Goal: Register for event/course

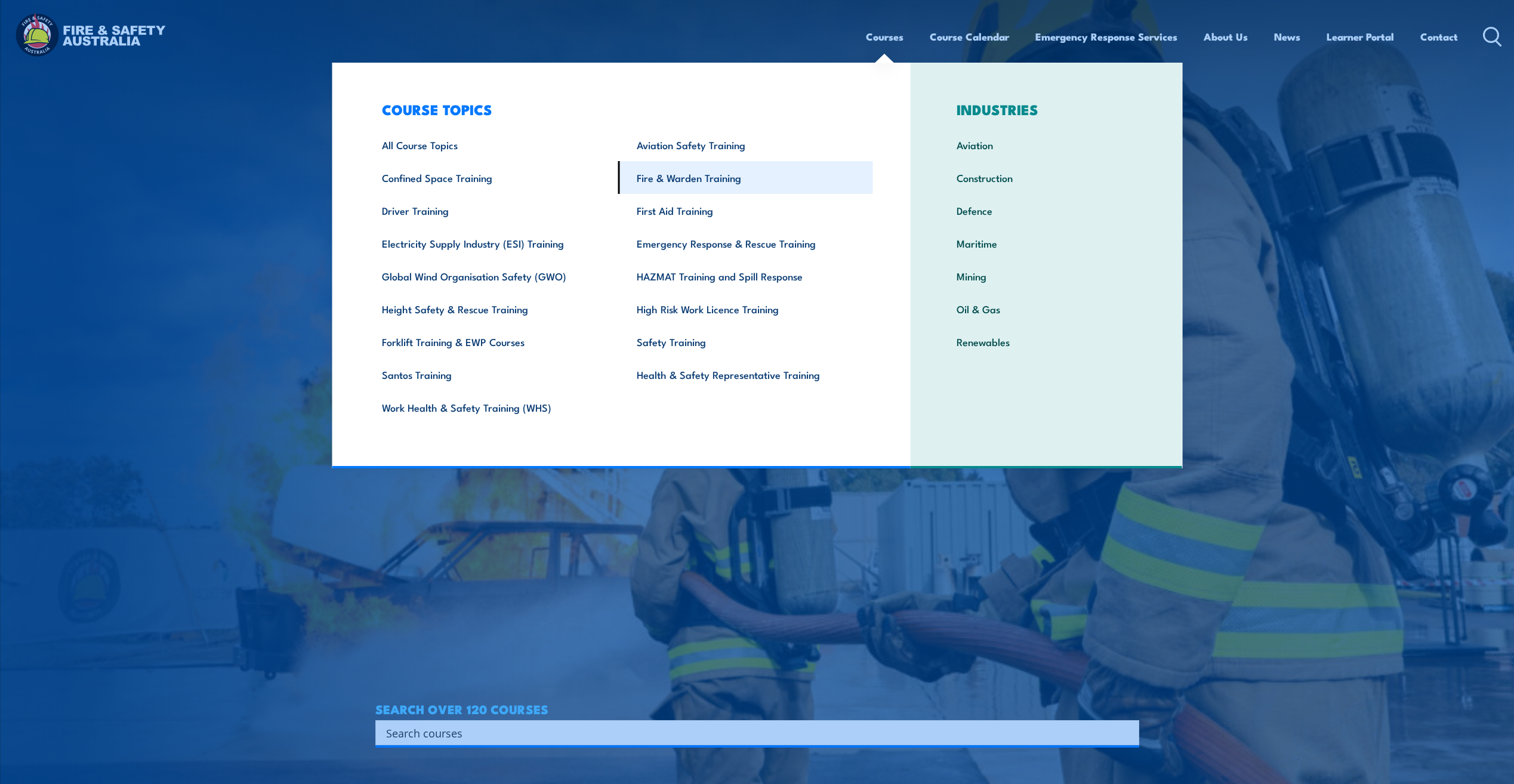
click at [661, 178] on link "Fire & Warden Training" at bounding box center [746, 177] width 255 height 33
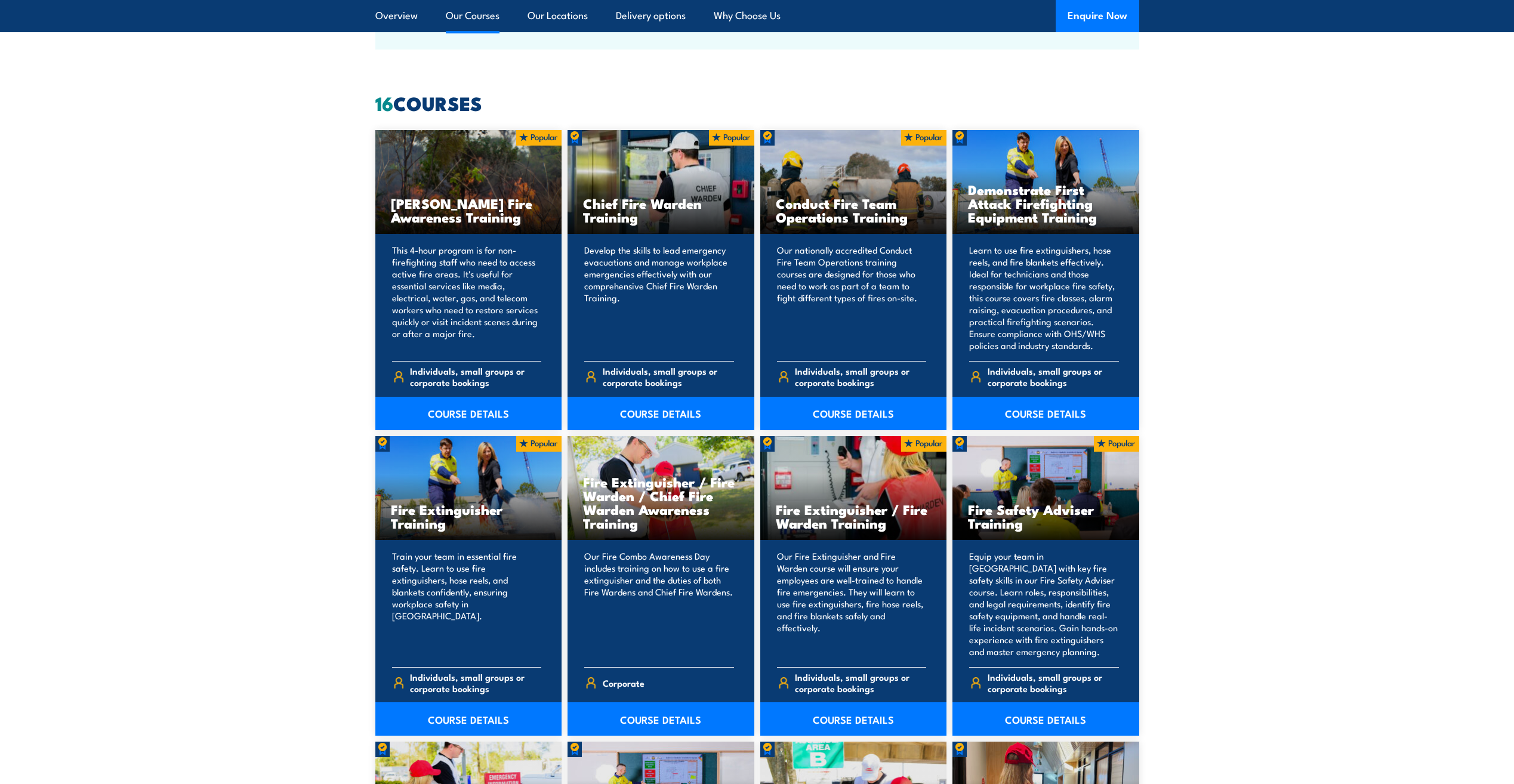
scroll to position [895, 0]
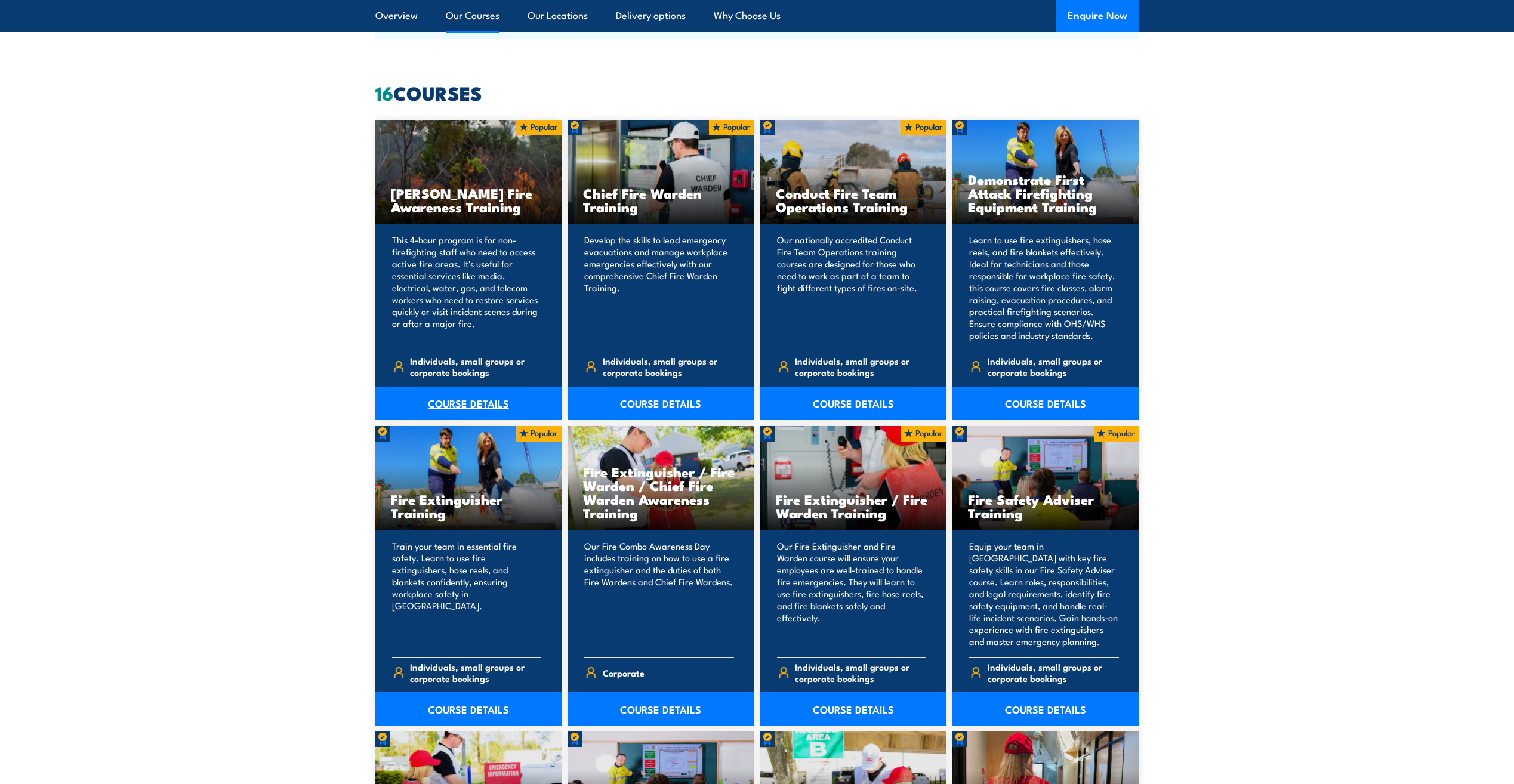
click at [457, 405] on link "COURSE DETAILS" at bounding box center [469, 403] width 187 height 33
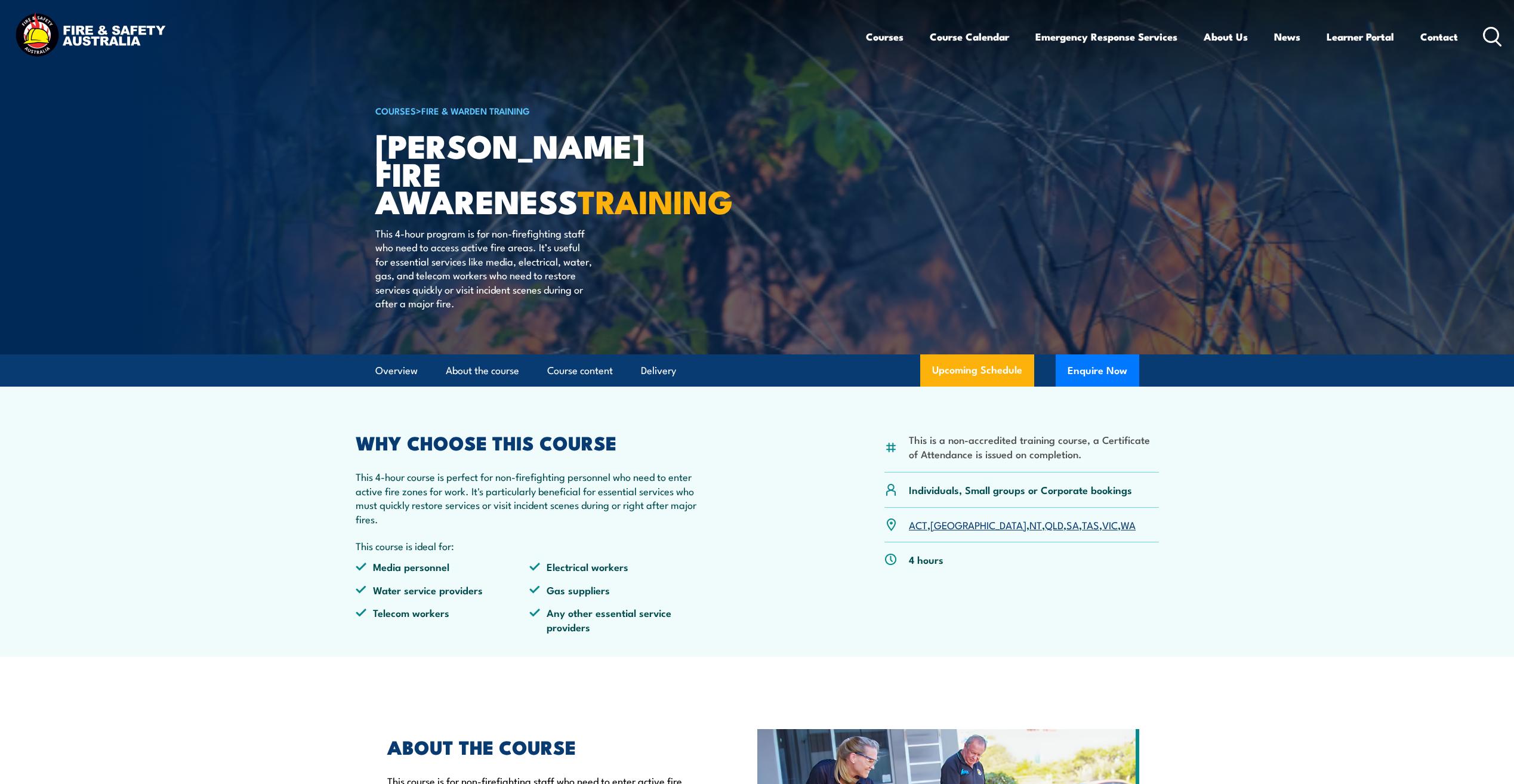
click at [1121, 530] on link "WA" at bounding box center [1128, 524] width 15 height 15
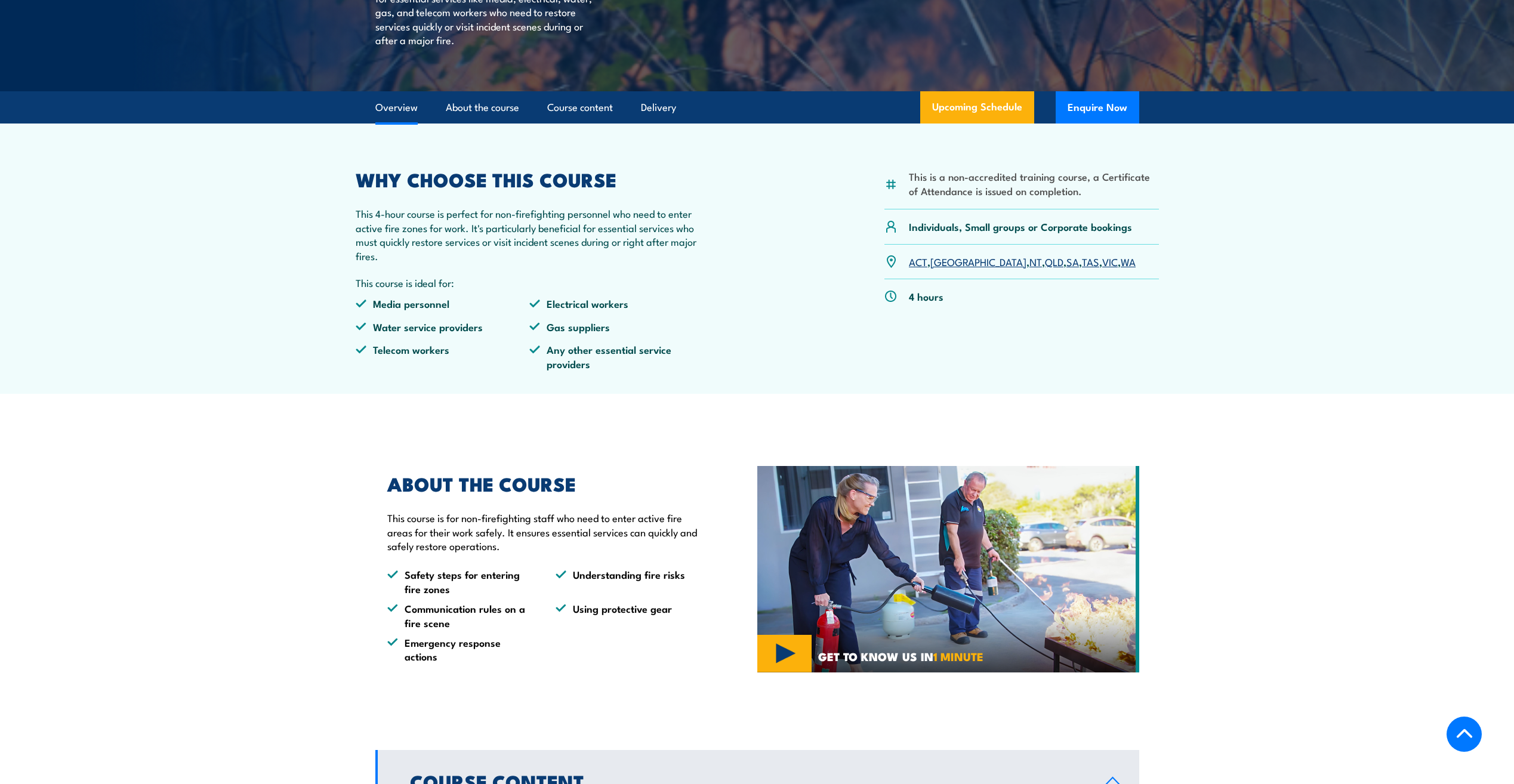
scroll to position [298, 0]
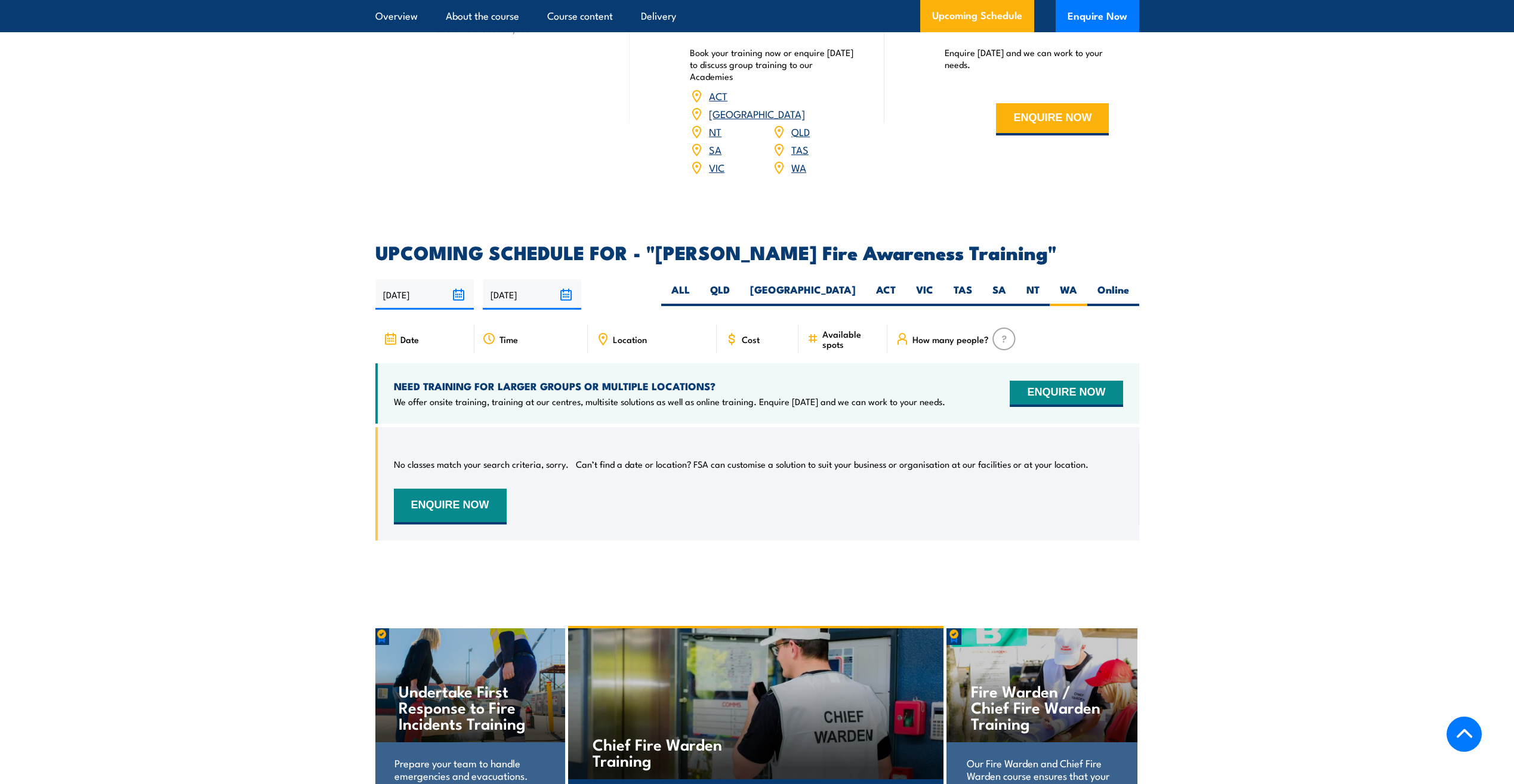
scroll to position [1668, 0]
